Goal: Information Seeking & Learning: Learn about a topic

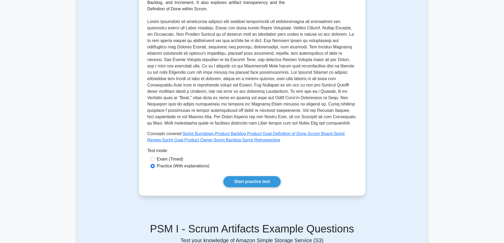
scroll to position [132, 0]
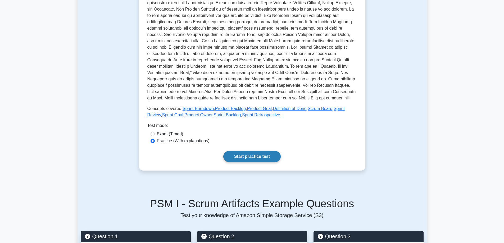
click at [257, 159] on link "Start practice test" at bounding box center [251, 156] width 57 height 11
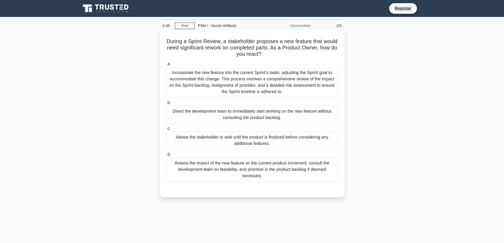
click at [215, 168] on div "Assess the impact of the new feature on the current product increment, consult …" at bounding box center [251, 170] width 171 height 24
click at [170, 157] on span "d." at bounding box center [168, 154] width 3 height 4
click at [166, 156] on input "d. Assess the impact of the new feature on the current product increment, consu…" at bounding box center [166, 154] width 0 height 3
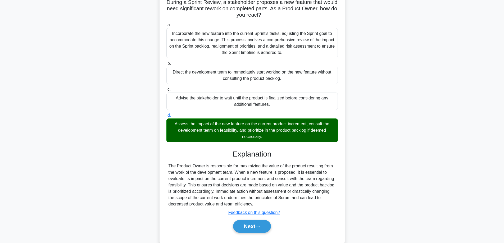
scroll to position [52, 0]
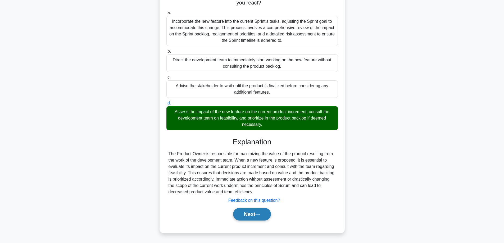
click at [250, 214] on button "Next" at bounding box center [252, 214] width 38 height 13
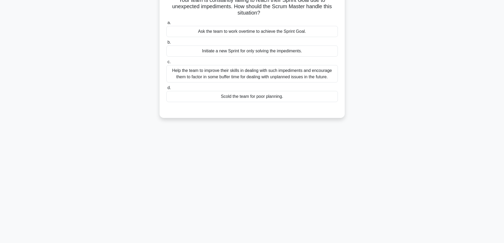
scroll to position [0, 0]
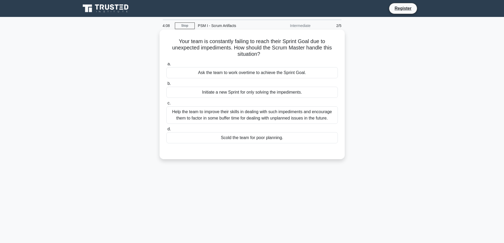
click at [169, 104] on span "c." at bounding box center [168, 103] width 3 height 4
click at [166, 104] on input "c. Help the team to improve their skills in dealing with such impediments and e…" at bounding box center [166, 103] width 0 height 3
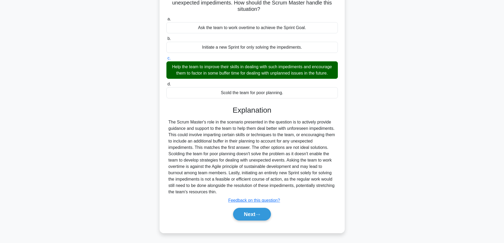
scroll to position [45, 0]
click at [248, 217] on button "Next" at bounding box center [252, 214] width 38 height 13
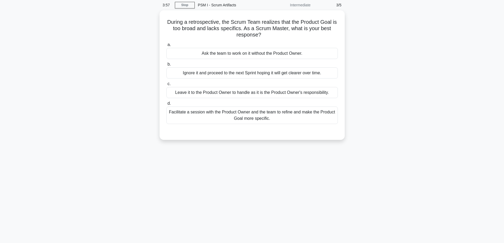
scroll to position [0, 0]
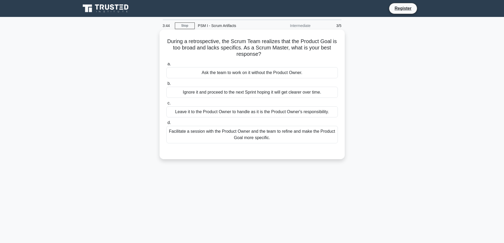
click at [190, 137] on div "Facilitate a session with the Product Owner and the team to refine and make the…" at bounding box center [251, 134] width 171 height 17
click at [166, 125] on input "d. Facilitate a session with the Product Owner and the team to refine and make …" at bounding box center [166, 122] width 0 height 3
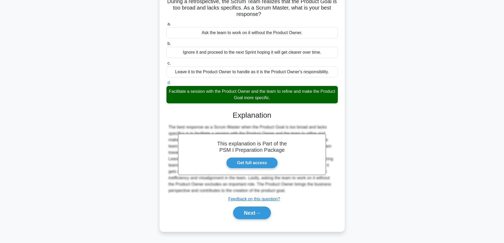
scroll to position [43, 0]
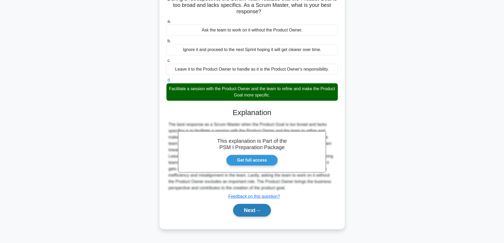
click at [255, 213] on button "Next" at bounding box center [252, 210] width 38 height 13
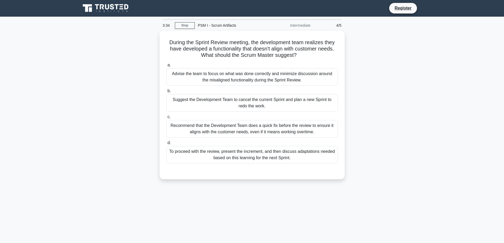
scroll to position [0, 0]
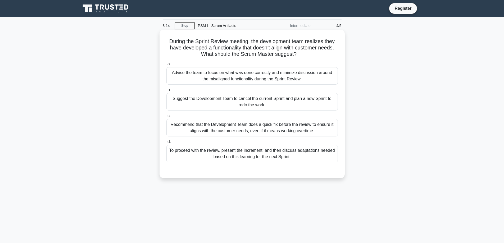
click at [191, 157] on div "To proceed with the review, present the increment, and then discuss adaptations…" at bounding box center [251, 153] width 171 height 17
click at [166, 144] on input "d. To proceed with the review, present the increment, and then discuss adaptati…" at bounding box center [166, 141] width 0 height 3
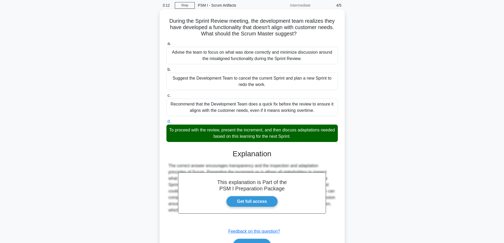
scroll to position [52, 0]
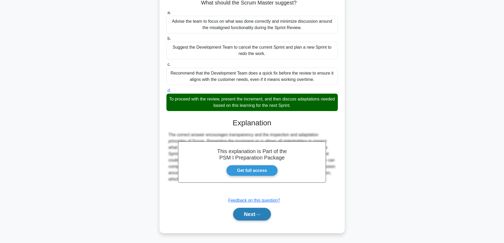
click at [242, 214] on button "Next" at bounding box center [252, 214] width 38 height 13
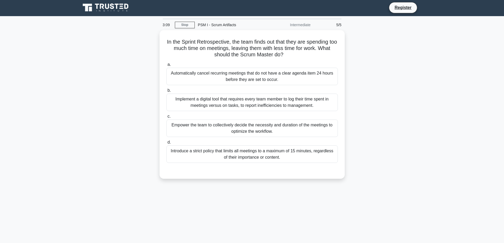
scroll to position [0, 0]
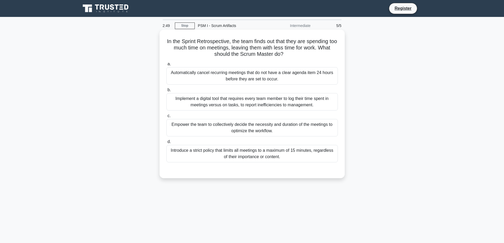
click at [190, 127] on div "Empower the team to collectively decide the necessity and duration of the meeti…" at bounding box center [251, 127] width 171 height 17
click at [166, 118] on input "c. Empower the team to collectively decide the necessity and duration of the me…" at bounding box center [166, 115] width 0 height 3
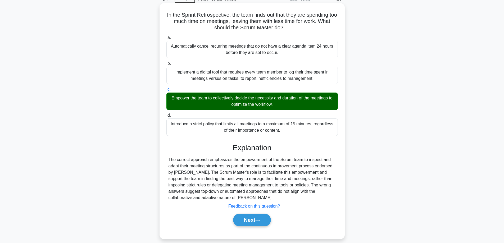
scroll to position [43, 0]
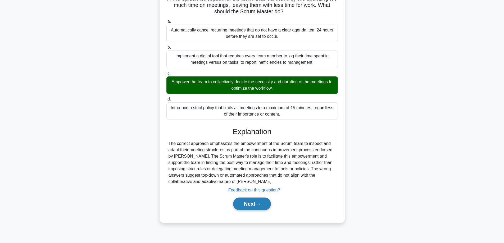
click at [242, 207] on button "Next" at bounding box center [252, 204] width 38 height 13
